Goal: Information Seeking & Learning: Compare options

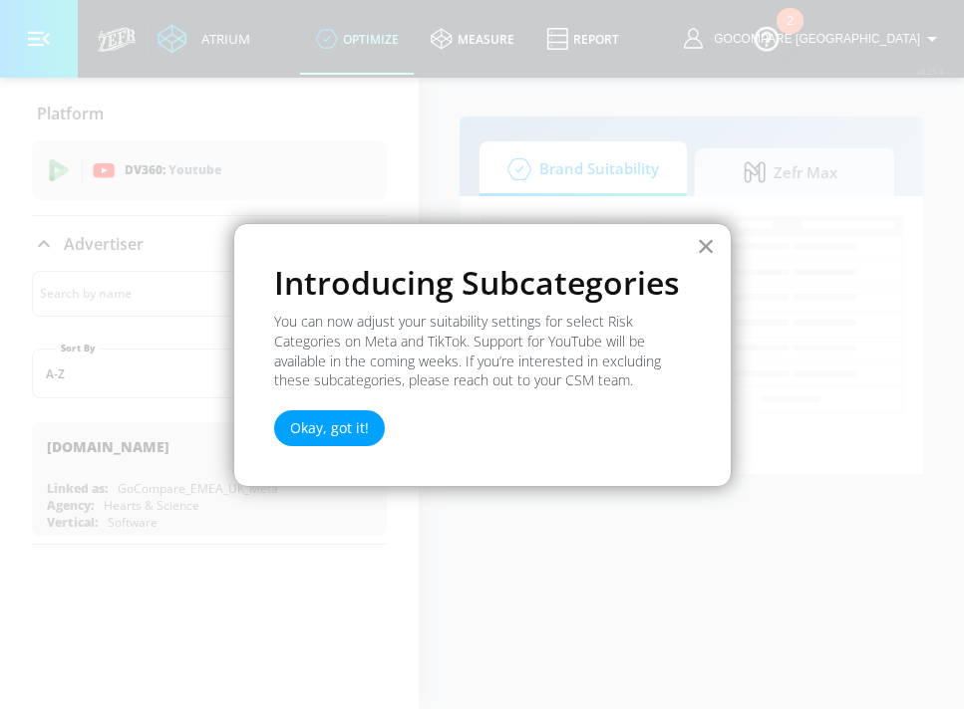
click at [709, 248] on button "×" at bounding box center [705, 246] width 19 height 32
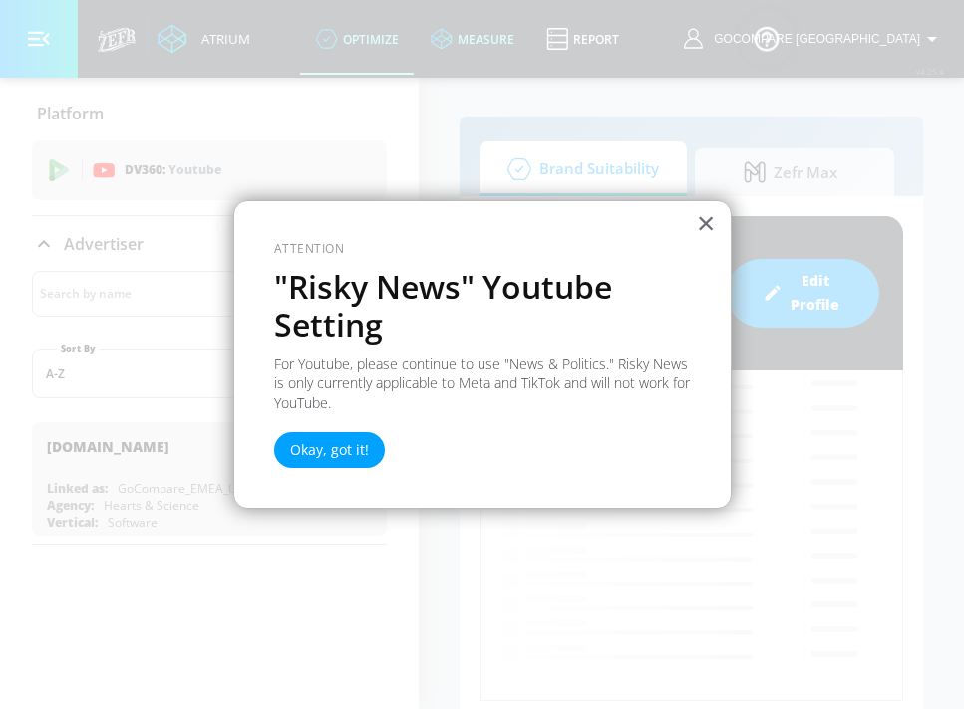
click at [563, 57] on div at bounding box center [482, 354] width 964 height 709
click at [704, 214] on button "×" at bounding box center [705, 223] width 19 height 32
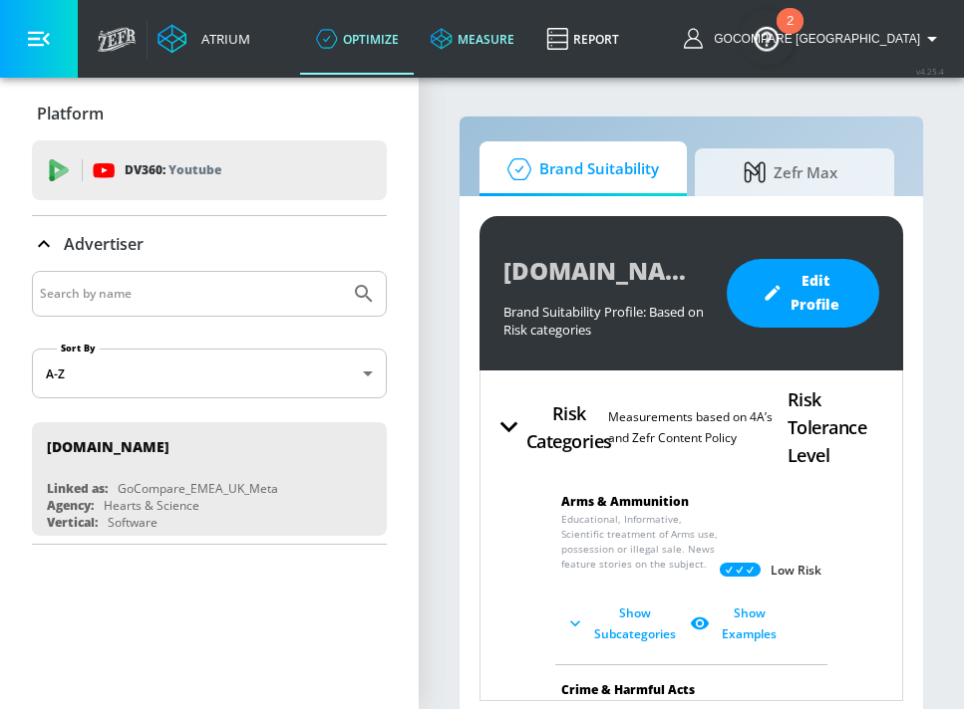
click at [530, 41] on link "measure" at bounding box center [473, 39] width 116 height 72
